Goal: Information Seeking & Learning: Learn about a topic

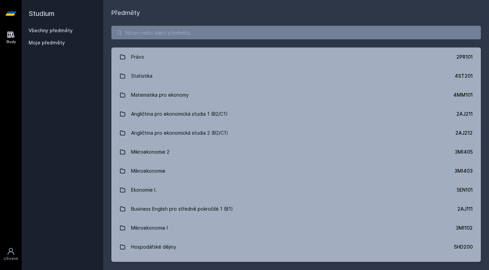
click at [189, 40] on div "Právo 2PR101 Statistika 4ST201 Matematika pro ekonomy 4MM101 Angličtina pro eko…" at bounding box center [296, 144] width 386 height 253
click at [187, 36] on input "search" at bounding box center [295, 33] width 369 height 14
paste input "4SA310"
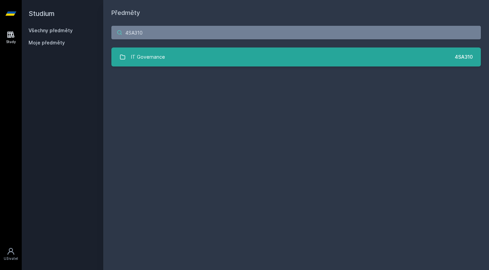
type input "4SA310"
click at [176, 59] on link "IT Governance 4SA310" at bounding box center [295, 57] width 369 height 19
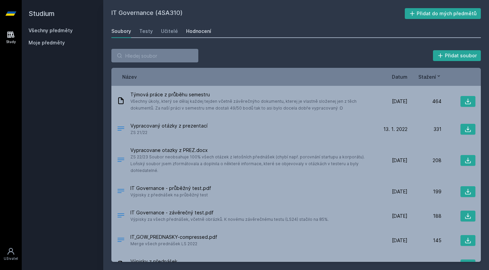
click at [191, 34] on div "Hodnocení" at bounding box center [198, 31] width 25 height 7
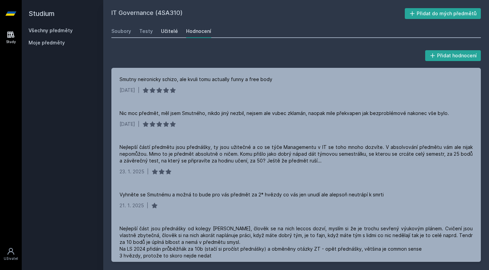
click at [166, 30] on div "Učitelé" at bounding box center [169, 31] width 17 height 7
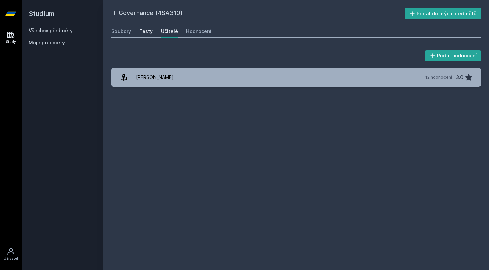
click at [144, 30] on div "Testy" at bounding box center [146, 31] width 14 height 7
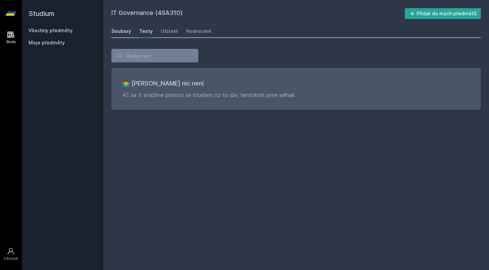
click at [124, 29] on div "Soubory" at bounding box center [121, 31] width 20 height 7
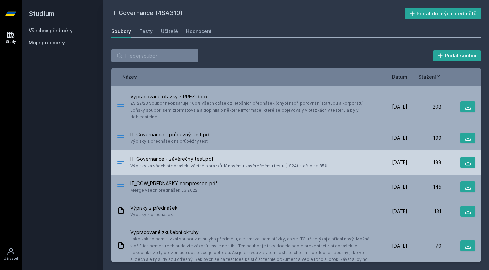
scroll to position [53, 0]
